Goal: Task Accomplishment & Management: Manage account settings

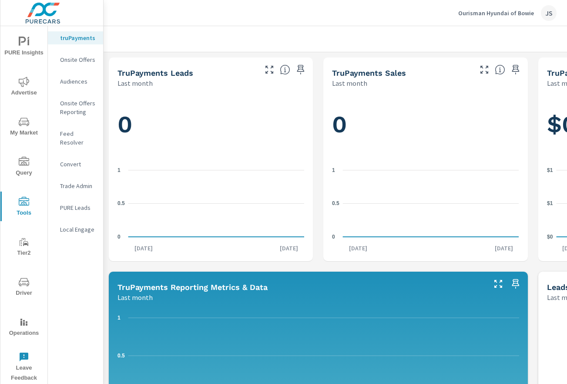
click at [480, 12] on p "Ourisman Hyundai of Bowie" at bounding box center [496, 13] width 76 height 8
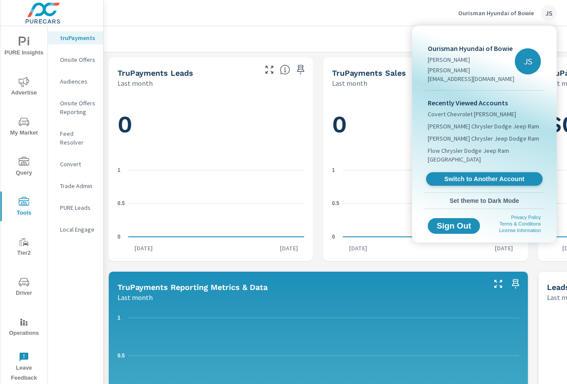
click at [472, 175] on span "Switch to Another Account" at bounding box center [483, 179] width 107 height 8
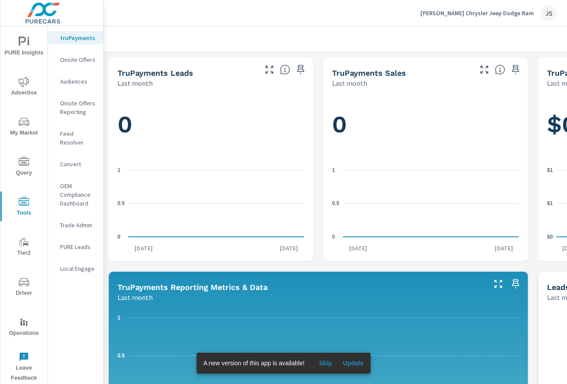
click at [27, 166] on icon "nav menu" at bounding box center [24, 162] width 10 height 10
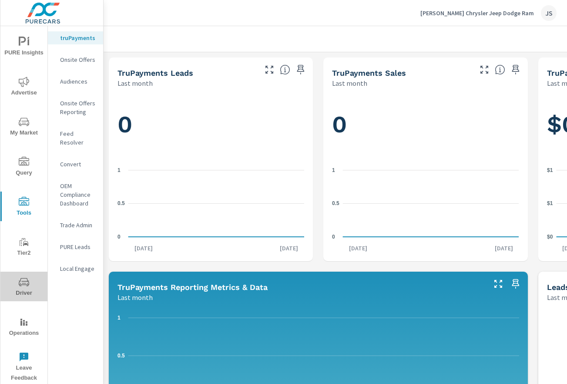
click at [23, 286] on icon "nav menu" at bounding box center [24, 282] width 10 height 10
